Goal: Find specific page/section: Find specific page/section

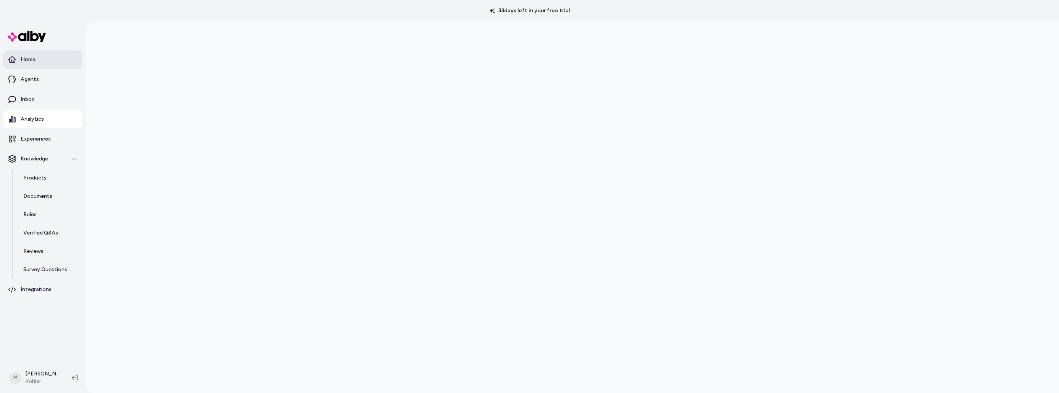
click at [29, 59] on p "Home" at bounding box center [28, 60] width 15 height 8
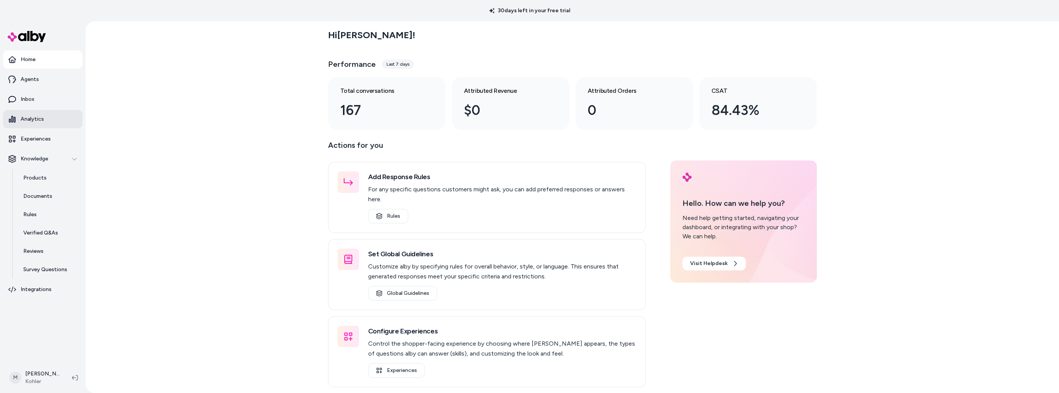
click at [38, 118] on p "Analytics" at bounding box center [32, 119] width 23 height 8
